Goal: Task Accomplishment & Management: Complete application form

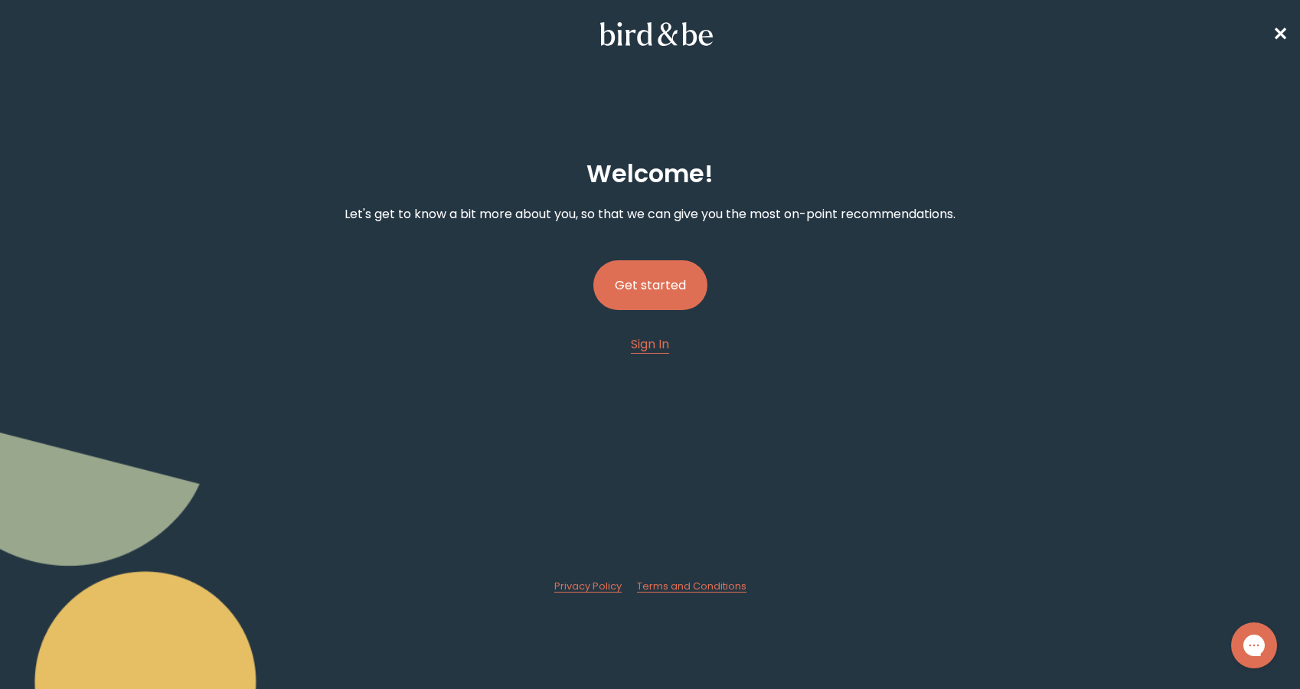
click at [648, 291] on button "Get started" at bounding box center [650, 285] width 114 height 50
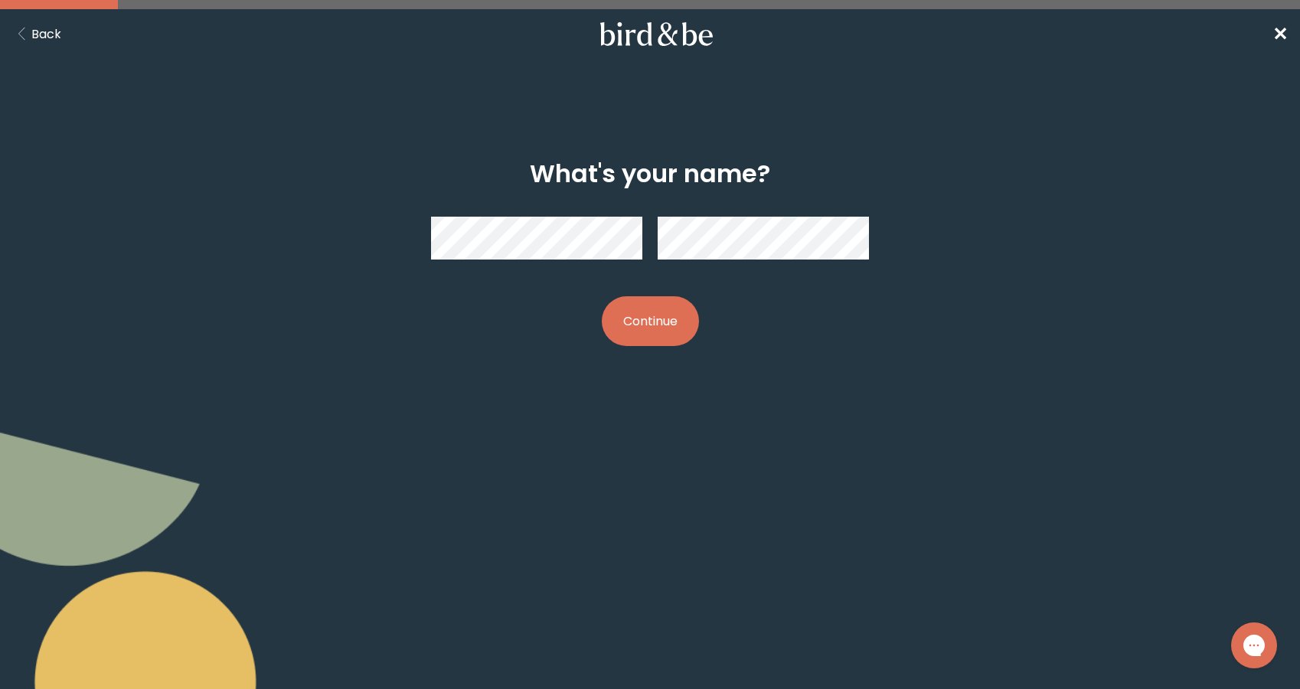
click at [643, 310] on button "Continue" at bounding box center [650, 321] width 97 height 50
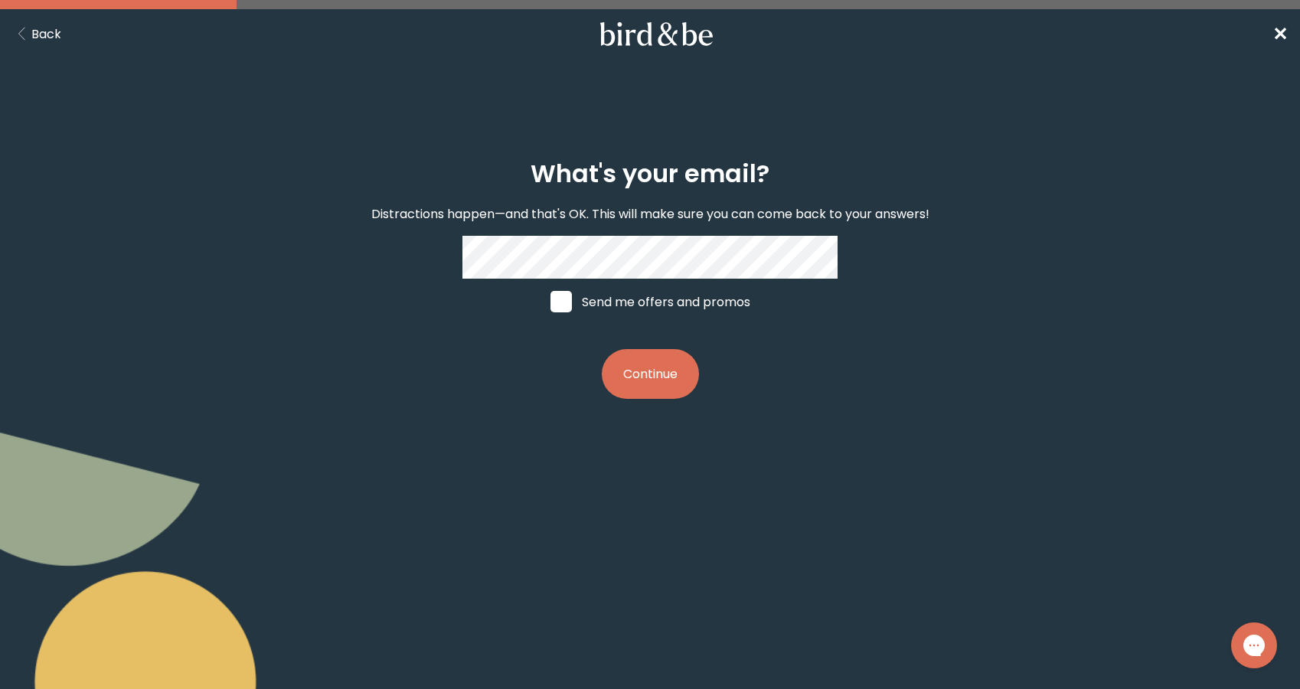
click at [574, 305] on label "Send me offers and promos" at bounding box center [650, 302] width 229 height 46
click at [550, 302] on input "Send me offers and promos" at bounding box center [550, 302] width 1 height 1
checkbox input "true"
click at [664, 387] on button "Continue" at bounding box center [650, 374] width 97 height 50
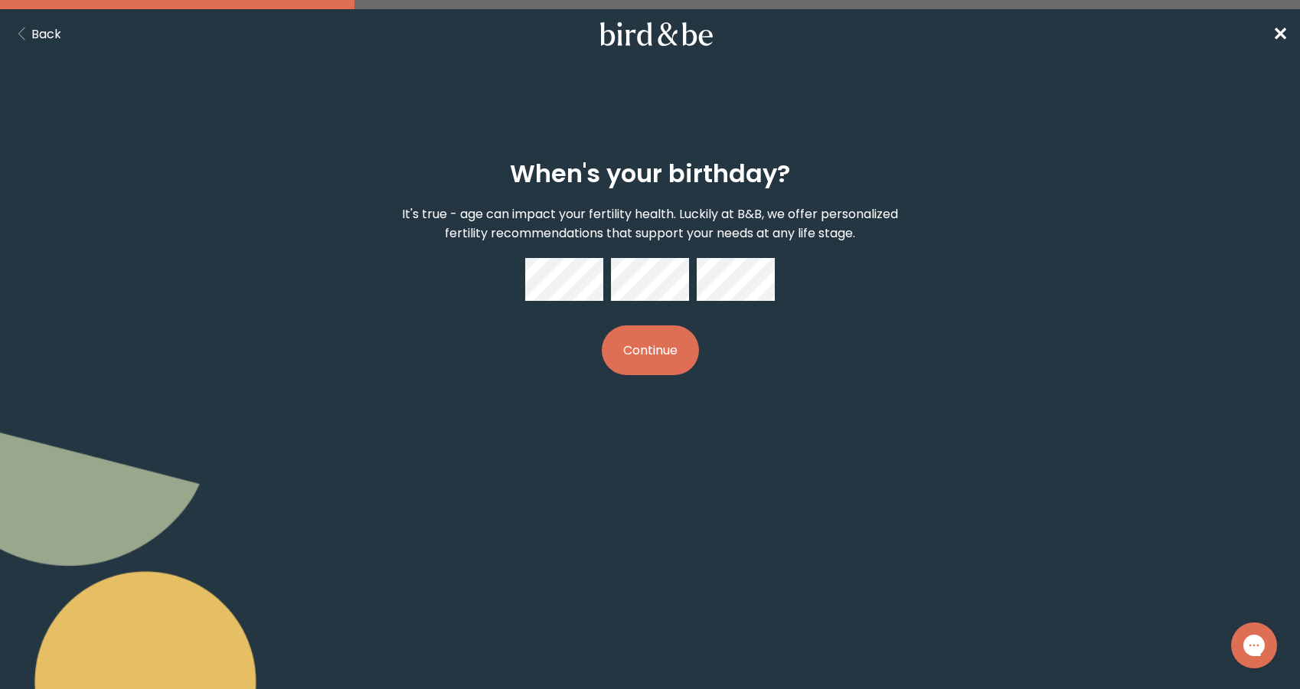
click at [666, 360] on button "Continue" at bounding box center [650, 350] width 97 height 50
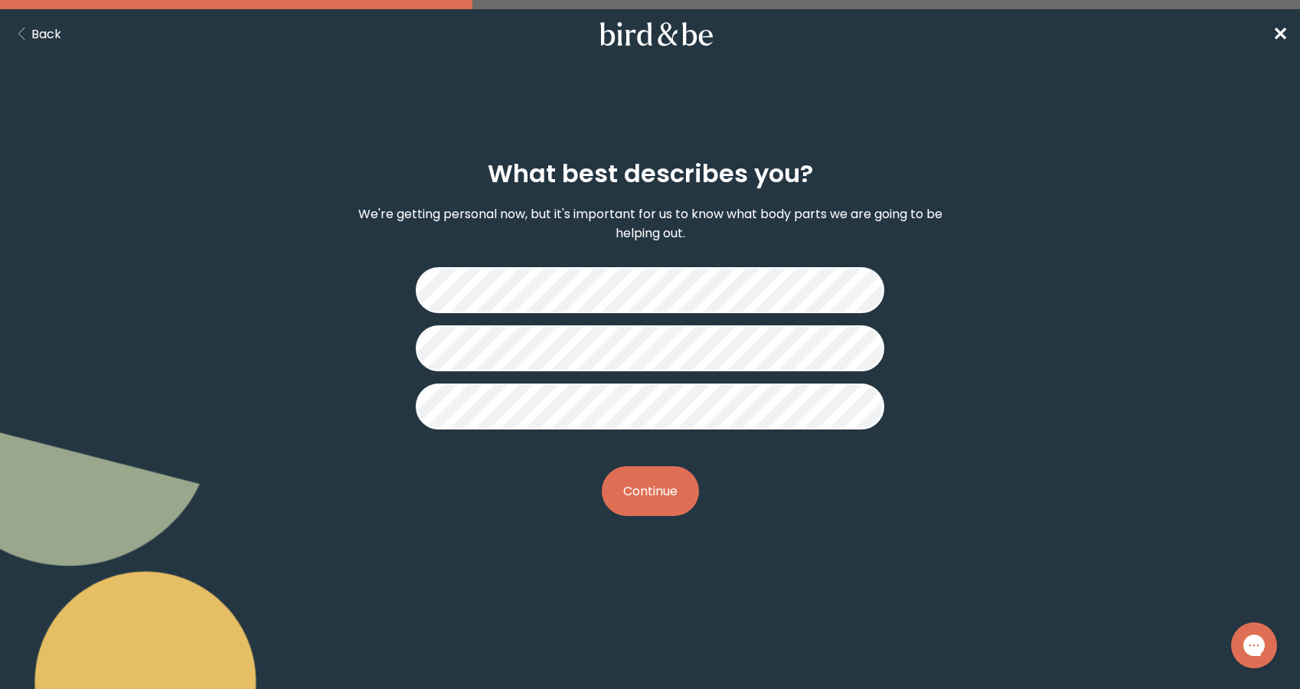
click at [637, 485] on button "Continue" at bounding box center [650, 491] width 97 height 50
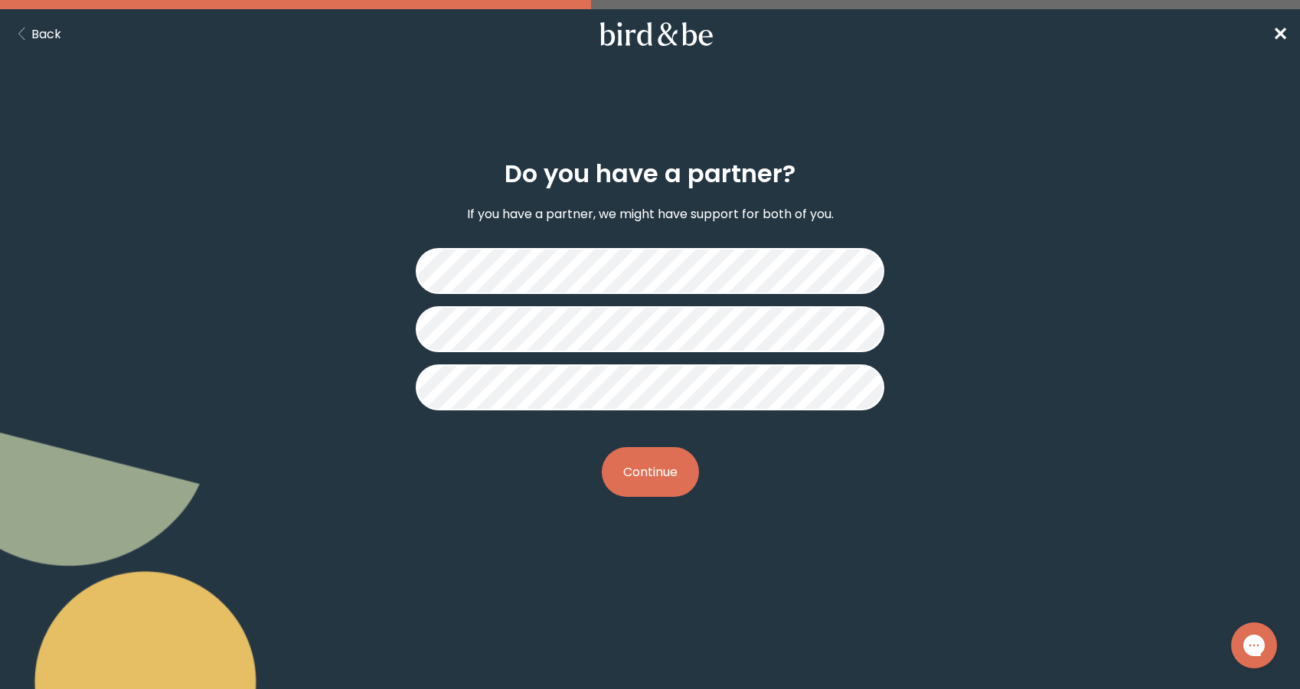
click at [637, 458] on button "Continue" at bounding box center [650, 472] width 97 height 50
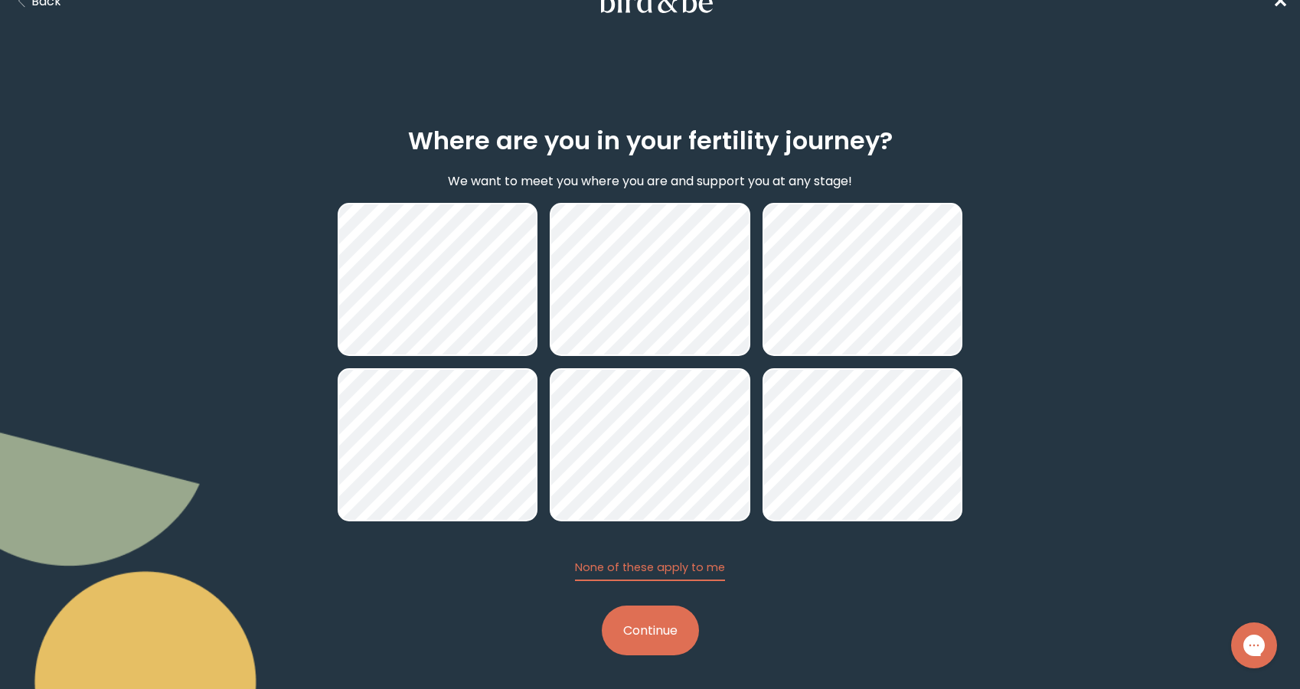
scroll to position [34, 0]
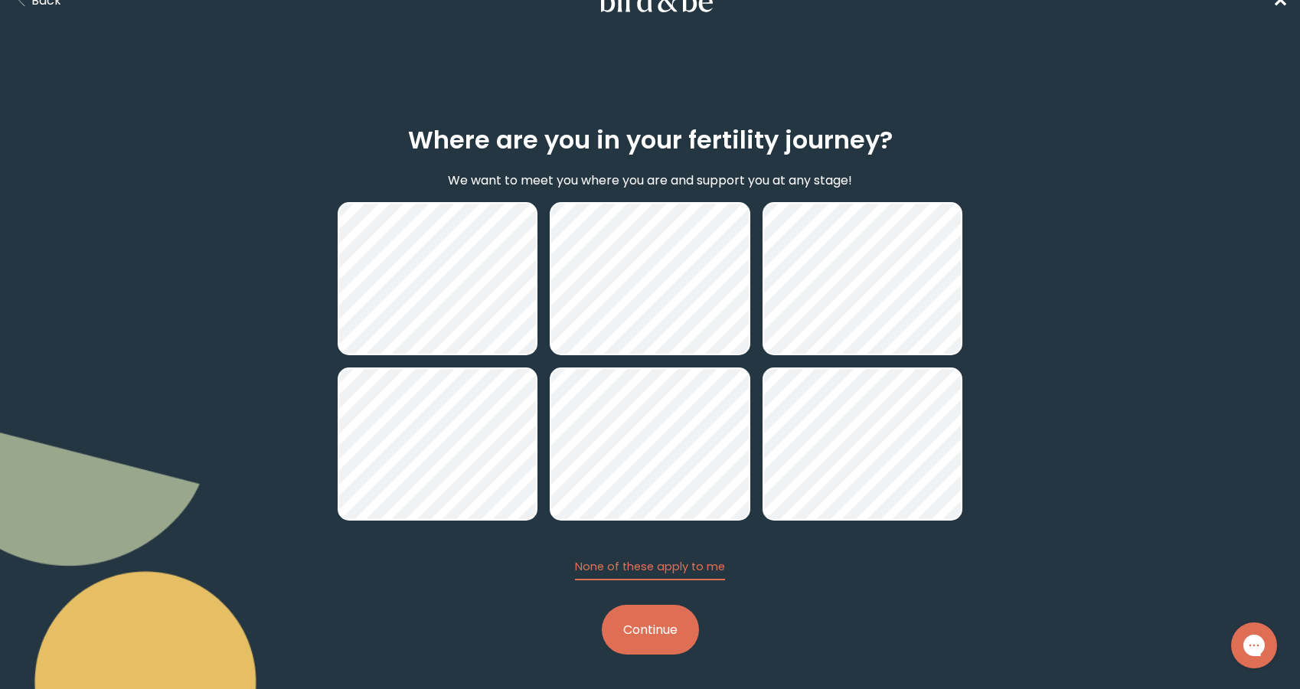
click at [652, 627] on button "Continue" at bounding box center [650, 630] width 97 height 50
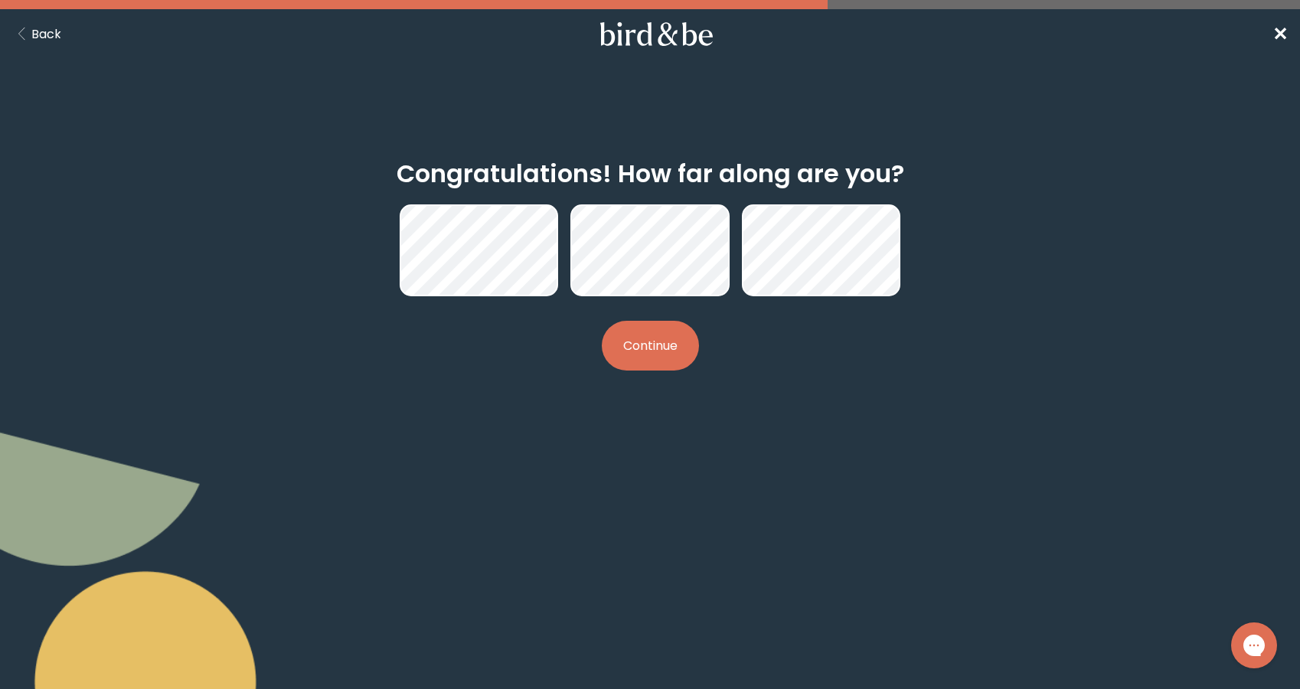
click at [624, 348] on button "Continue" at bounding box center [650, 346] width 97 height 50
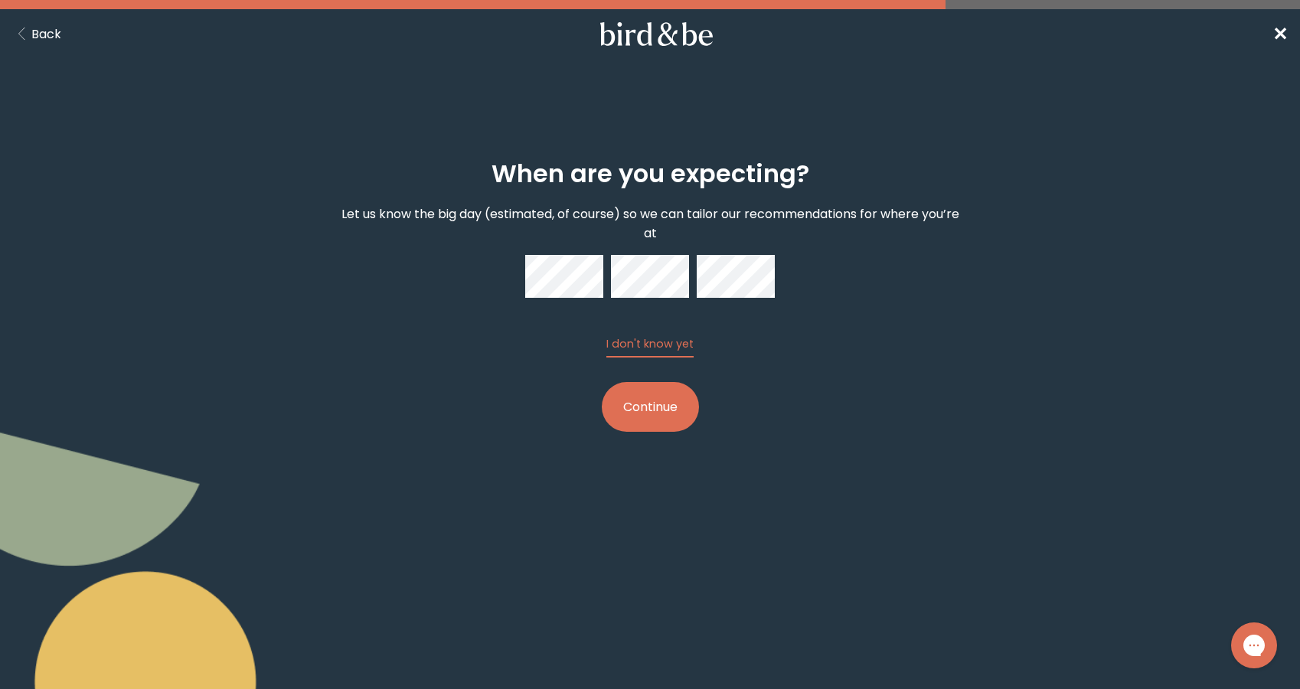
click at [683, 413] on button "Continue" at bounding box center [650, 407] width 97 height 50
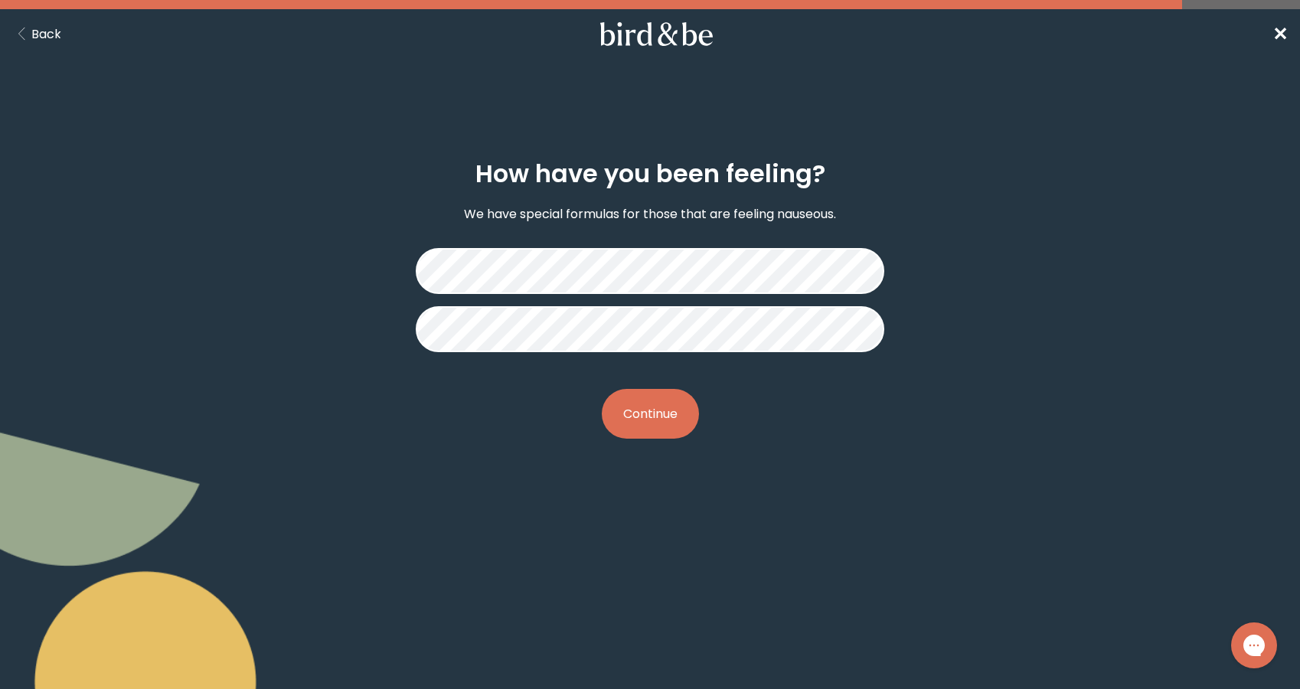
click at [672, 409] on button "Continue" at bounding box center [650, 414] width 97 height 50
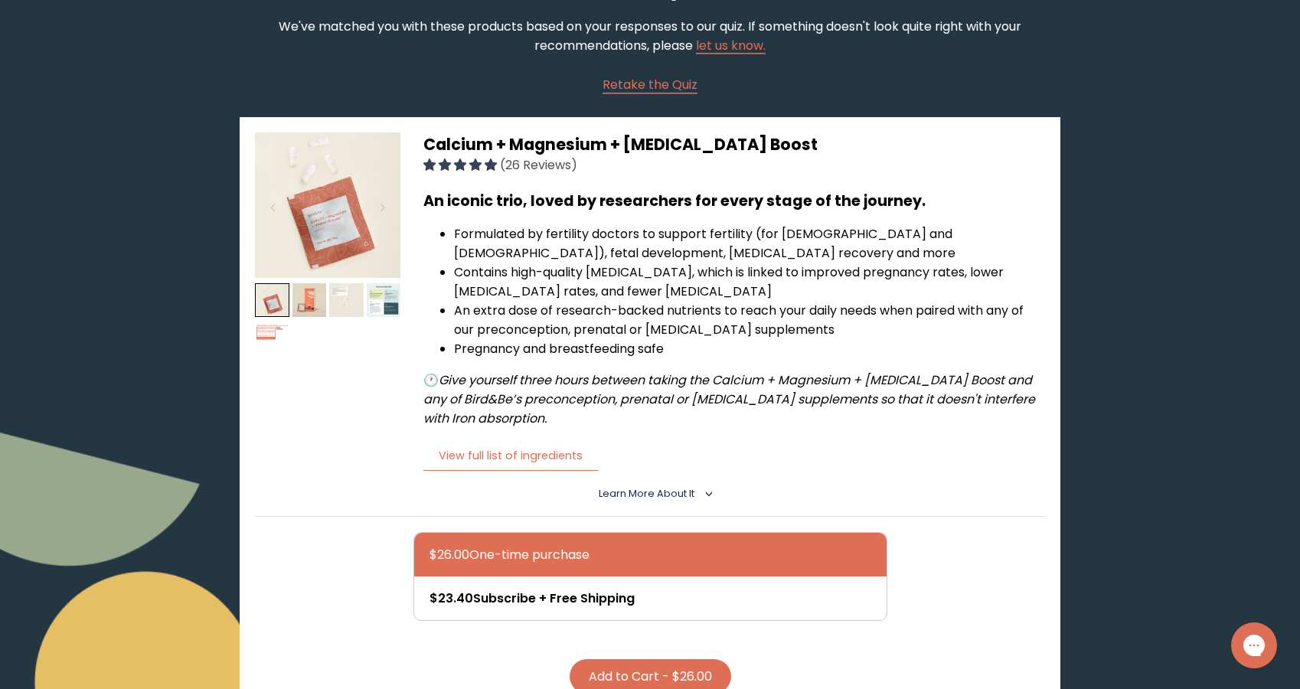
scroll to position [161, 0]
click at [312, 283] on img at bounding box center [309, 299] width 34 height 34
click at [345, 288] on img at bounding box center [346, 299] width 34 height 34
click at [376, 298] on img at bounding box center [384, 299] width 34 height 34
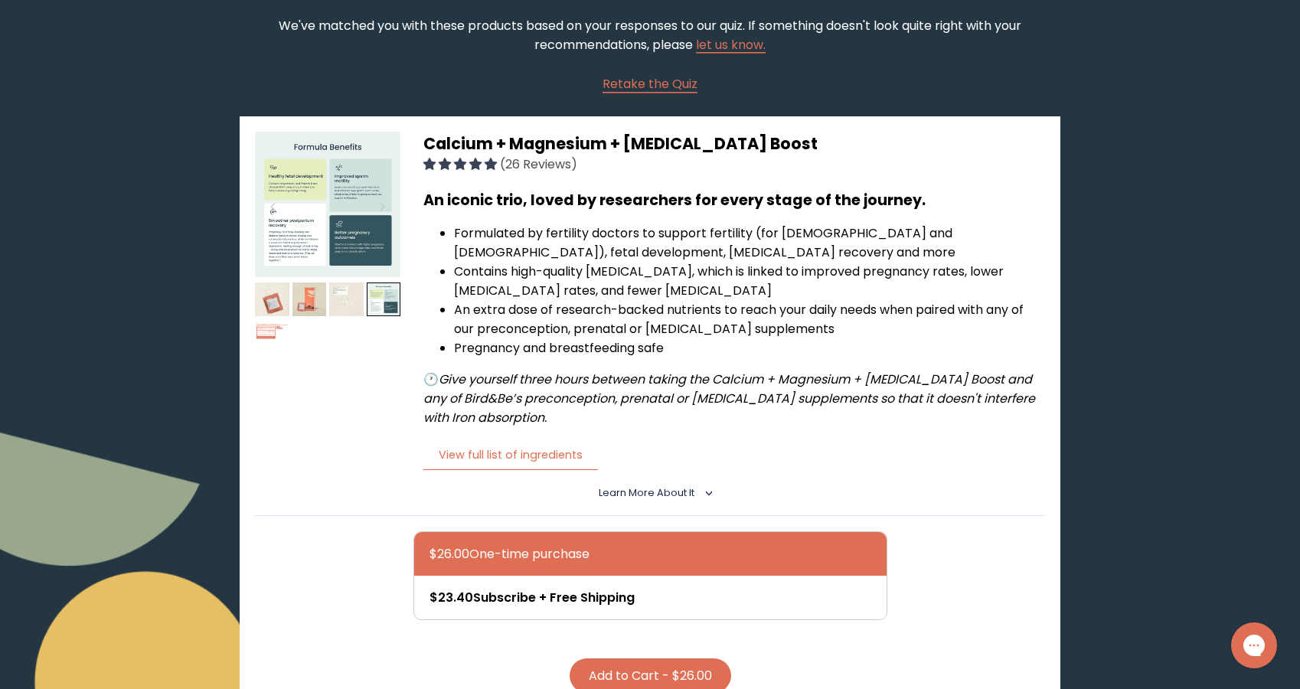
click at [315, 224] on img at bounding box center [327, 204] width 145 height 145
click at [273, 337] on img at bounding box center [272, 339] width 34 height 34
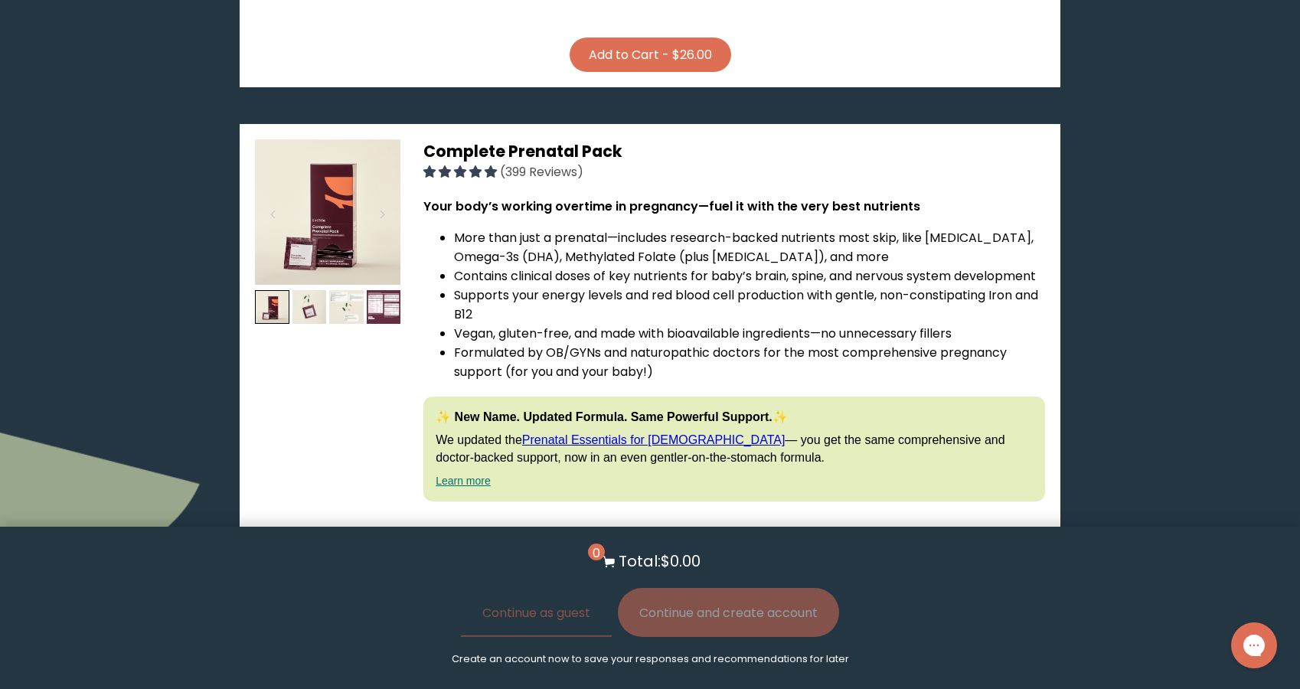
scroll to position [784, 0]
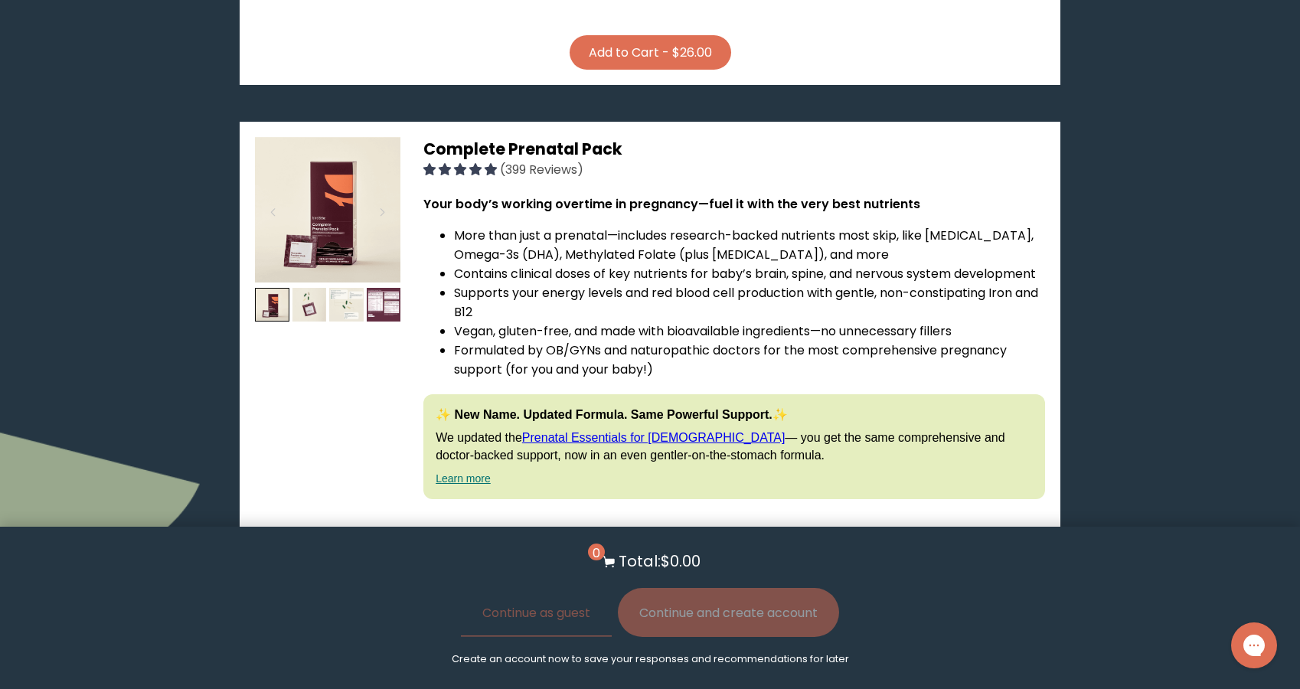
click at [296, 224] on img at bounding box center [327, 209] width 145 height 145
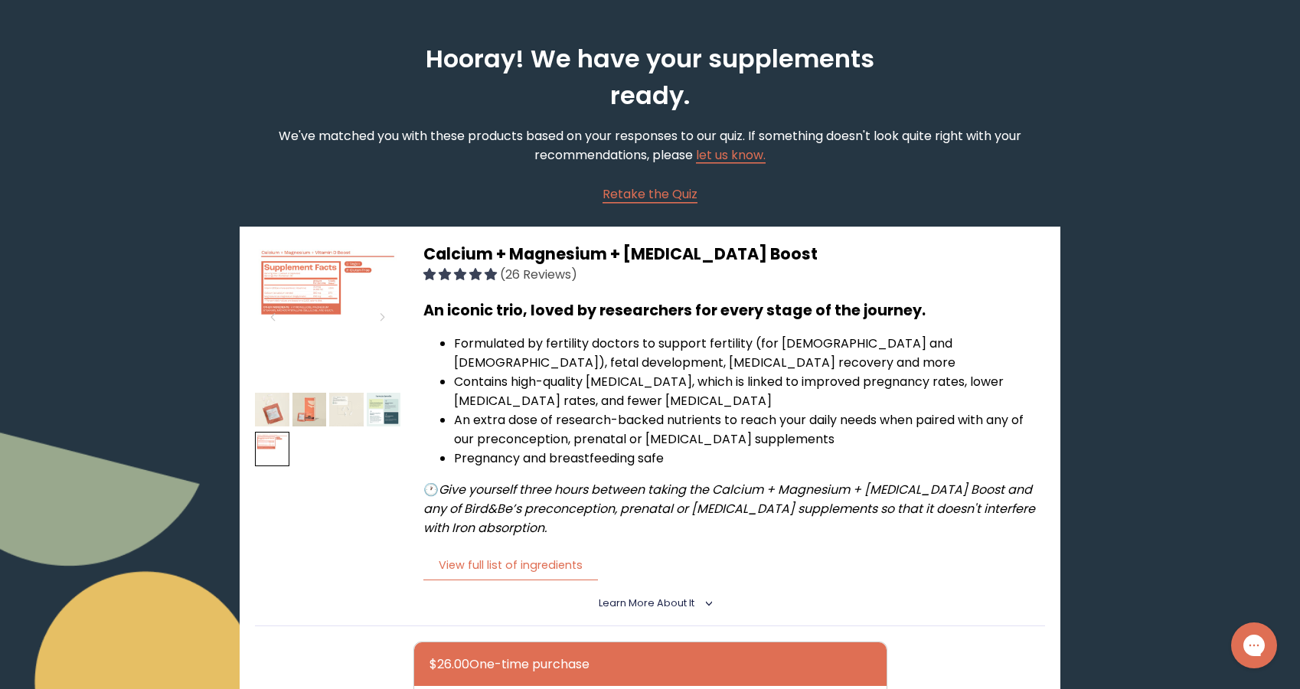
scroll to position [0, 0]
